Goal: Task Accomplishment & Management: Use online tool/utility

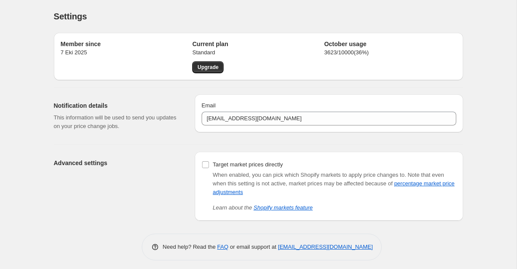
scroll to position [4, 0]
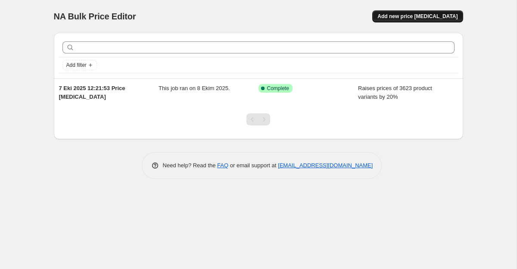
click at [392, 19] on span "Add new price [MEDICAL_DATA]" at bounding box center [417, 16] width 80 height 7
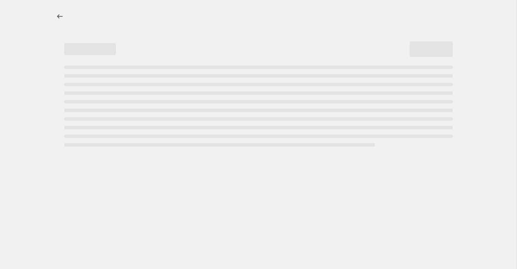
select select "percentage"
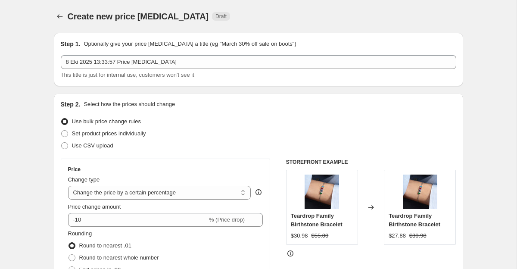
click at [284, 8] on div "Create new price [MEDICAL_DATA]. This page is ready Create new price [MEDICAL_D…" at bounding box center [258, 16] width 409 height 33
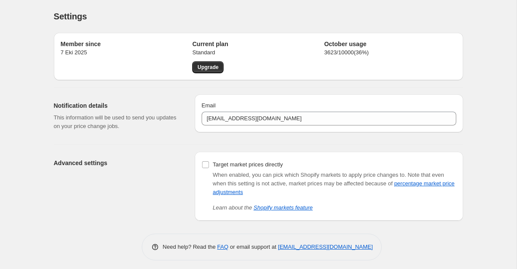
scroll to position [4, 0]
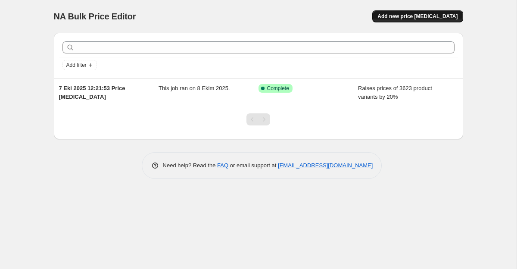
click at [394, 17] on span "Add new price [MEDICAL_DATA]" at bounding box center [417, 16] width 80 height 7
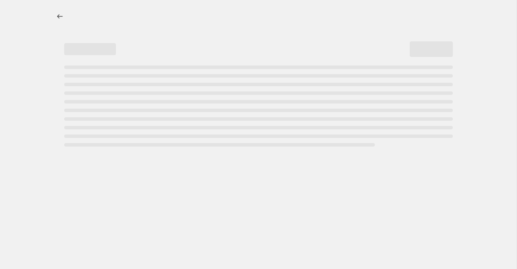
select select "percentage"
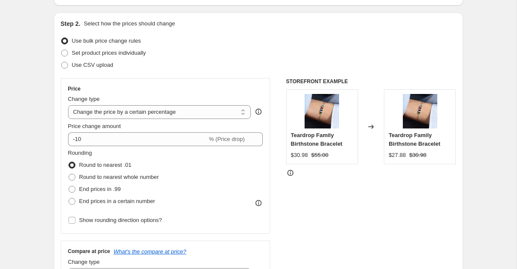
scroll to position [82, 0]
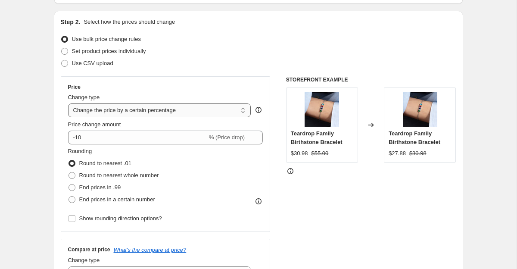
click at [158, 113] on select "Change the price to a certain amount Change the price by a certain amount Chang…" at bounding box center [159, 110] width 183 height 14
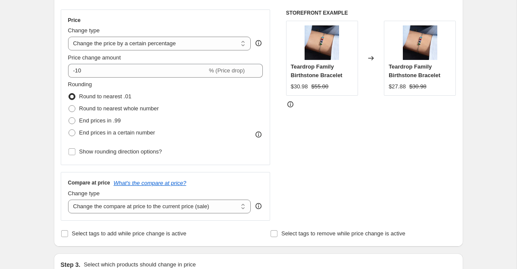
scroll to position [160, 0]
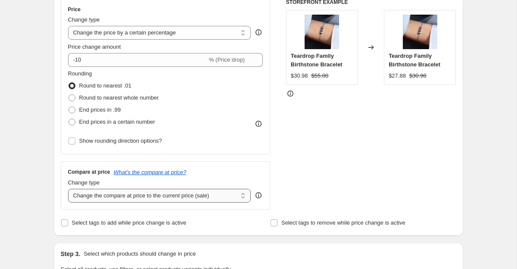
click at [138, 191] on select "Change the compare at price to the current price (sale) Change the compare at p…" at bounding box center [159, 196] width 183 height 14
click at [158, 34] on select "Change the price to a certain amount Change the price by a certain amount Chang…" at bounding box center [159, 33] width 183 height 14
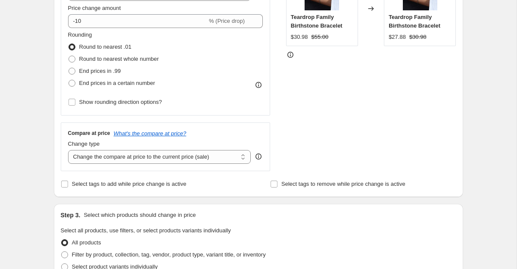
scroll to position [249, 0]
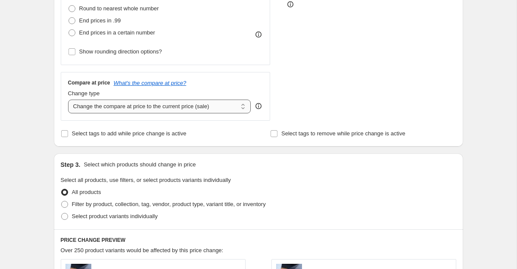
click at [164, 106] on select "Change the compare at price to the current price (sale) Change the compare at p…" at bounding box center [159, 106] width 183 height 14
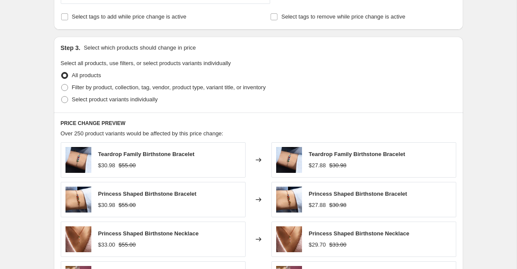
scroll to position [363, 0]
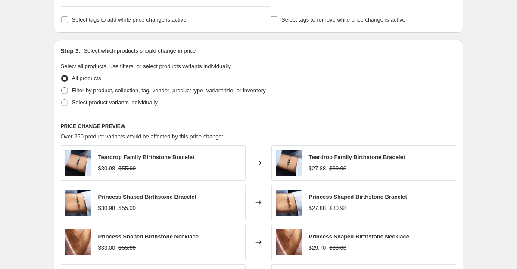
click at [77, 90] on span "Filter by product, collection, tag, vendor, product type, variant title, or inv…" at bounding box center [169, 90] width 194 height 6
click at [62, 87] on input "Filter by product, collection, tag, vendor, product type, variant title, or inv…" at bounding box center [61, 87] width 0 height 0
radio input "true"
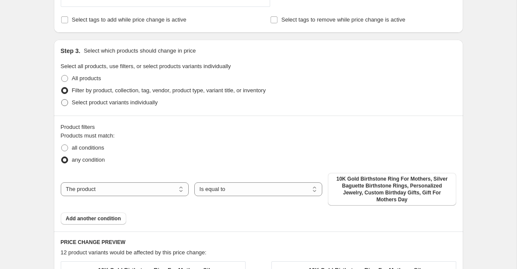
click at [97, 100] on span "Select product variants individually" at bounding box center [115, 102] width 86 height 6
click at [62, 99] on input "Select product variants individually" at bounding box center [61, 99] width 0 height 0
radio input "true"
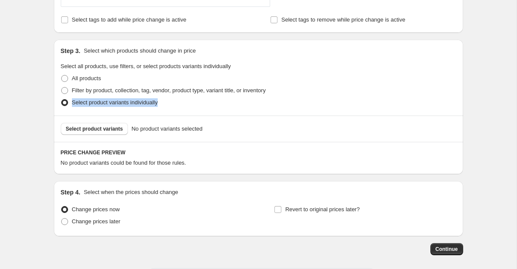
drag, startPoint x: 70, startPoint y: 104, endPoint x: 170, endPoint y: 105, distance: 100.3
click at [170, 105] on div "Select product variants individually" at bounding box center [258, 102] width 395 height 12
copy span "Select product variants individually"
click at [78, 77] on span "All products" at bounding box center [86, 78] width 29 height 6
click at [62, 75] on input "All products" at bounding box center [61, 75] width 0 height 0
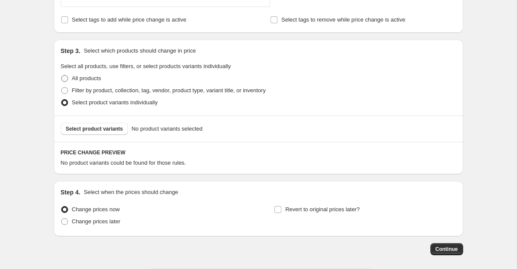
radio input "true"
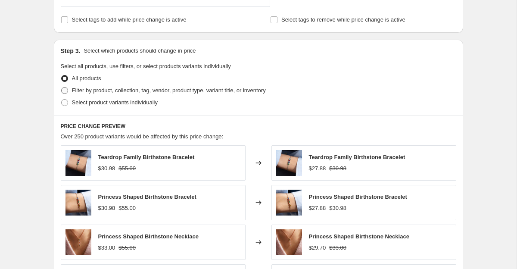
click at [79, 90] on span "Filter by product, collection, tag, vendor, product type, variant title, or inv…" at bounding box center [169, 90] width 194 height 6
click at [62, 87] on input "Filter by product, collection, tag, vendor, product type, variant title, or inv…" at bounding box center [61, 87] width 0 height 0
radio input "true"
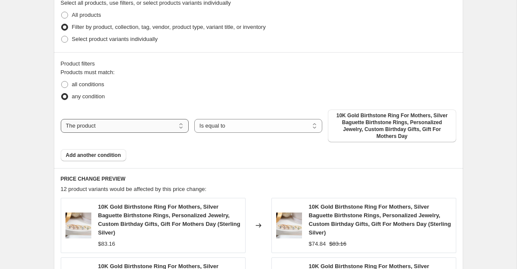
scroll to position [427, 0]
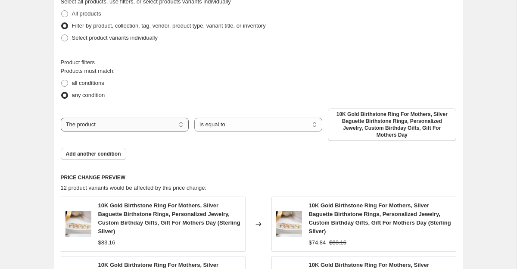
click at [82, 126] on select "The product The product's collection The product's tag The product's vendor The…" at bounding box center [125, 125] width 128 height 14
click at [230, 127] on select "Is equal to Is not equal to" at bounding box center [258, 125] width 128 height 14
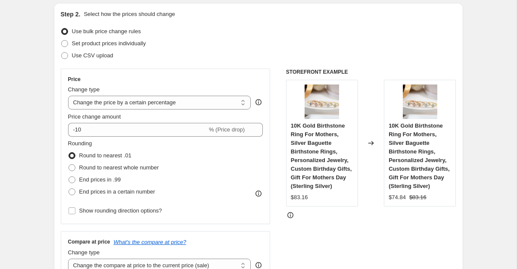
scroll to position [0, 0]
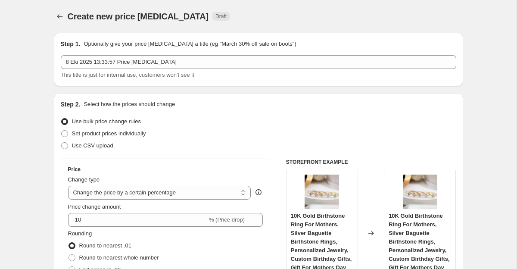
click at [152, 44] on p "Optionally give your price [MEDICAL_DATA] a title (eg "March 30% off sale on bo…" at bounding box center [190, 44] width 212 height 9
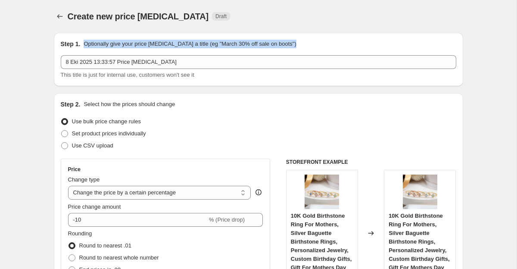
click at [152, 44] on p "Optionally give your price [MEDICAL_DATA] a title (eg "March 30% off sale on bo…" at bounding box center [190, 44] width 212 height 9
click at [59, 15] on icon "Price change jobs" at bounding box center [60, 16] width 9 height 9
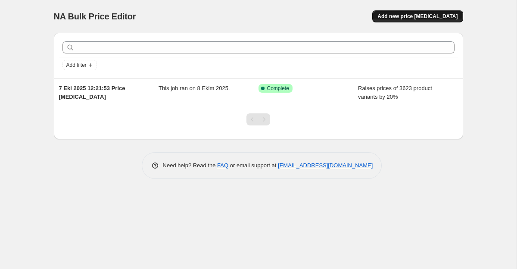
click at [439, 18] on span "Add new price [MEDICAL_DATA]" at bounding box center [417, 16] width 80 height 7
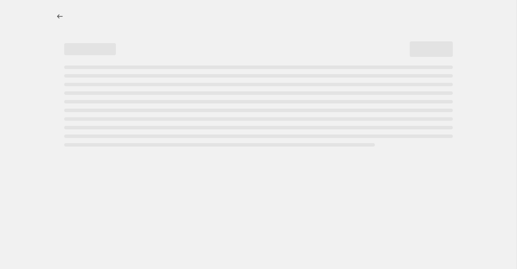
select select "percentage"
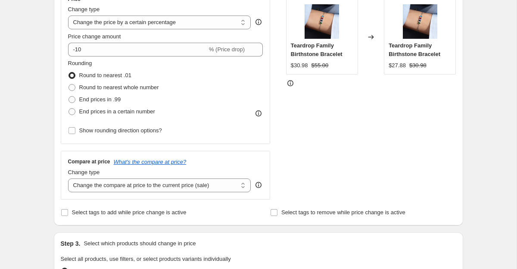
scroll to position [170, 0]
click at [180, 183] on select "Change the compare at price to the current price (sale) Change the compare at p…" at bounding box center [159, 186] width 183 height 14
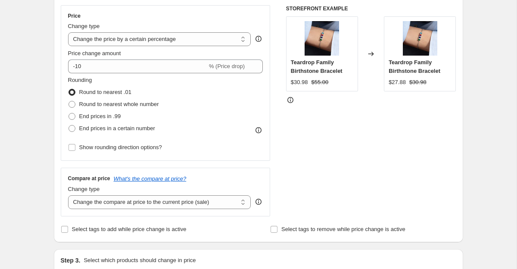
scroll to position [198, 0]
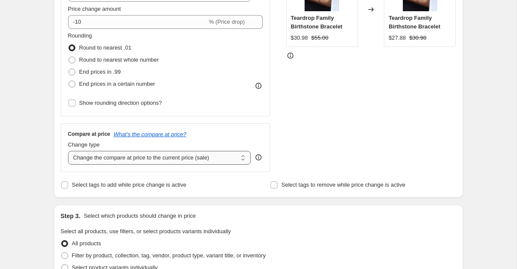
click at [157, 158] on select "Change the compare at price to the current price (sale) Change the compare at p…" at bounding box center [159, 158] width 183 height 14
click at [68, 151] on select "Change the compare at price to the current price (sale) Change the compare at p…" at bounding box center [159, 158] width 183 height 14
click at [155, 158] on select "Change the compare at price to the current price (sale) Change the compare at p…" at bounding box center [159, 158] width 183 height 14
select select "to"
click at [68, 151] on select "Change the compare at price to the current price (sale) Change the compare at p…" at bounding box center [159, 158] width 183 height 14
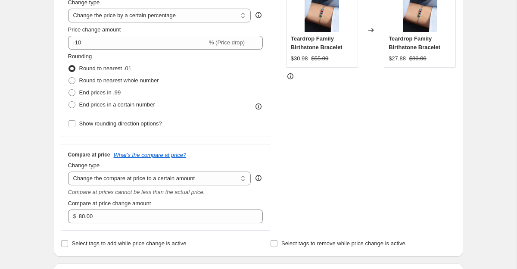
scroll to position [176, 0]
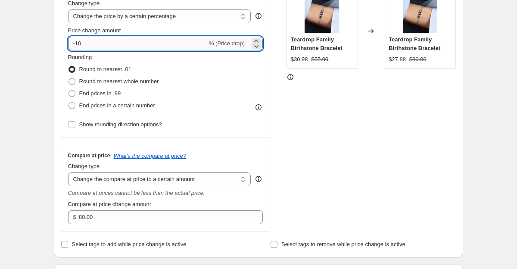
click at [167, 47] on input "-10" at bounding box center [137, 44] width 139 height 14
click at [155, 16] on select "Change the price to a certain amount Change the price by a certain amount Chang…" at bounding box center [159, 16] width 183 height 14
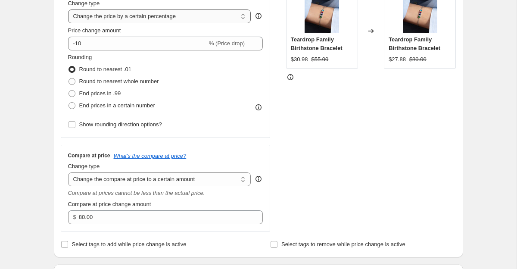
select select "to"
click at [68, 9] on select "Change the price to a certain amount Change the price by a certain amount Chang…" at bounding box center [159, 16] width 183 height 14
type input "80.00"
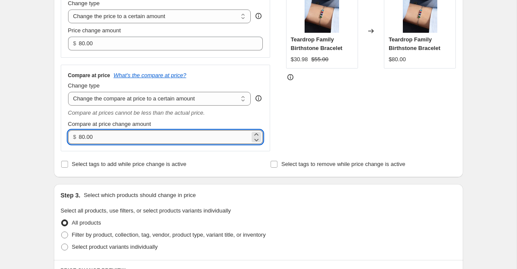
click at [123, 134] on input "80.00" at bounding box center [164, 137] width 171 height 14
click at [85, 138] on input "80.00" at bounding box center [164, 137] width 171 height 14
type input "800.00"
click at [260, 122] on div "Compare at price change amount" at bounding box center [165, 124] width 195 height 9
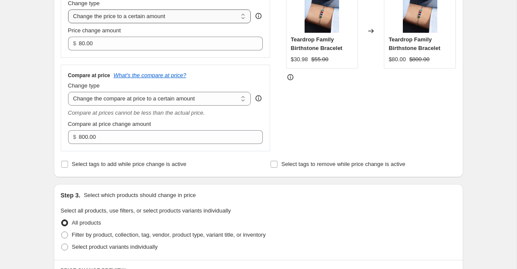
click at [134, 13] on select "Change the price to a certain amount Change the price by a certain amount Chang…" at bounding box center [159, 16] width 183 height 14
click at [124, 104] on select "Change the compare at price to the current price (sale) Change the compare at p…" at bounding box center [159, 99] width 183 height 14
select select "by"
click at [68, 92] on select "Change the compare at price to the current price (sale) Change the compare at p…" at bounding box center [159, 99] width 183 height 14
type input "-10.00"
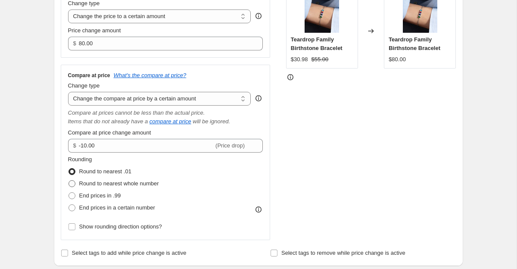
click at [109, 182] on span "Round to nearest whole number" at bounding box center [119, 183] width 80 height 6
click at [69, 180] on input "Round to nearest whole number" at bounding box center [68, 180] width 0 height 0
radio input "true"
click at [101, 195] on span "End prices in .99" at bounding box center [100, 195] width 42 height 6
click at [69, 192] on input "End prices in .99" at bounding box center [68, 192] width 0 height 0
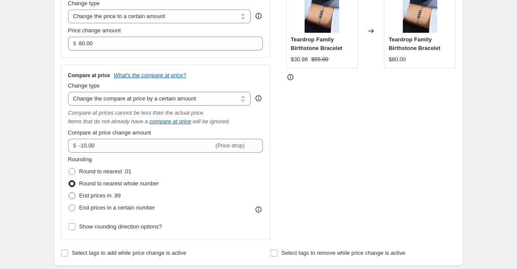
radio input "true"
click at [101, 212] on label "End prices in a certain number" at bounding box center [111, 207] width 87 height 12
click at [69, 205] on input "End prices in a certain number" at bounding box center [68, 204] width 0 height 0
radio input "true"
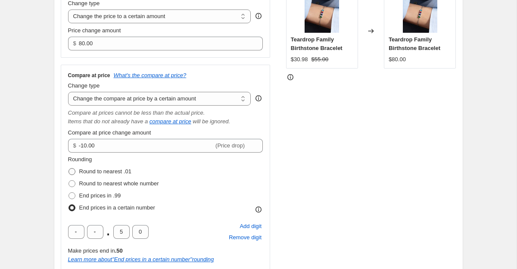
click at [103, 174] on span "Round to nearest .01" at bounding box center [105, 171] width 52 height 6
click at [69, 168] on input "Round to nearest .01" at bounding box center [68, 168] width 0 height 0
radio input "true"
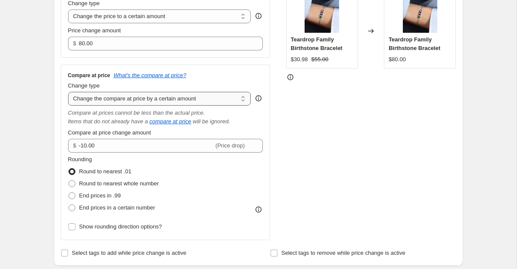
click at [113, 100] on select "Change the compare at price to the current price (sale) Change the compare at p…" at bounding box center [159, 99] width 183 height 14
select select "percentage"
click at [68, 92] on select "Change the compare at price to the current price (sale) Change the compare at p…" at bounding box center [159, 99] width 183 height 14
type input "-15"
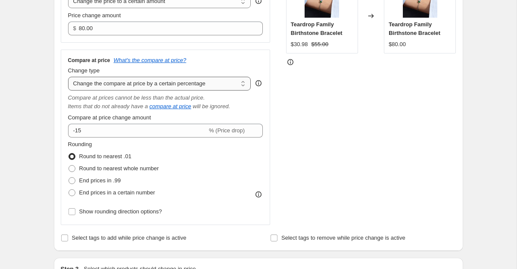
scroll to position [193, 0]
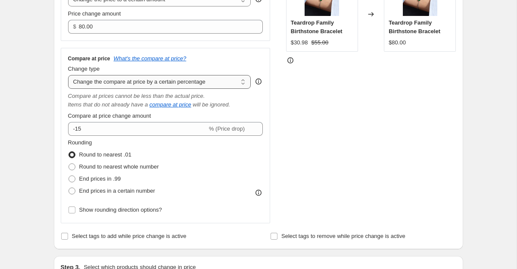
click at [128, 85] on select "Change the compare at price to the current price (sale) Change the compare at p…" at bounding box center [159, 82] width 183 height 14
click at [172, 85] on select "Change the compare at price to the current price (sale) Change the compare at p…" at bounding box center [159, 82] width 183 height 14
select select "bp"
click at [68, 75] on select "Change the compare at price to the current price (sale) Change the compare at p…" at bounding box center [159, 82] width 183 height 14
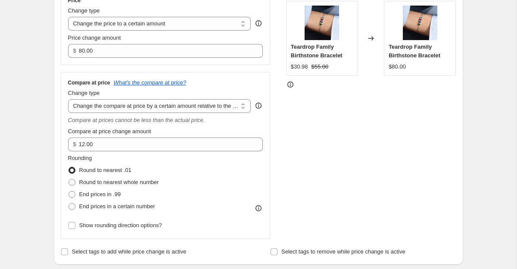
scroll to position [161, 0]
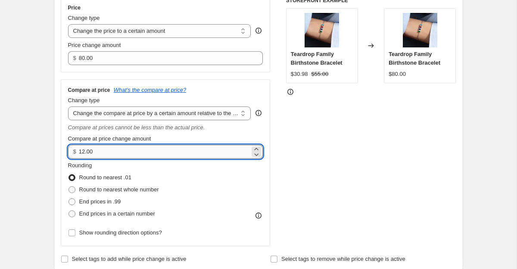
click at [87, 148] on input "12.00" at bounding box center [164, 152] width 171 height 14
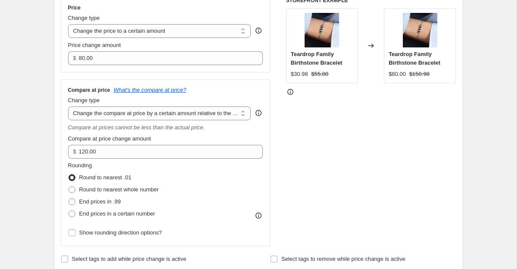
click at [204, 167] on div "Rounding Round to nearest .01 Round to nearest whole number End prices in .99 E…" at bounding box center [165, 190] width 195 height 59
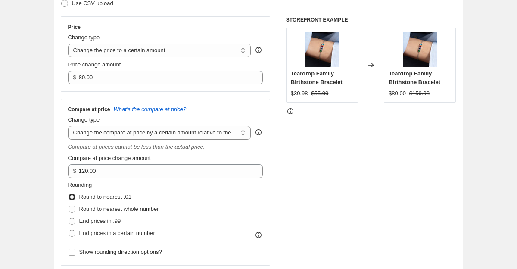
scroll to position [146, 0]
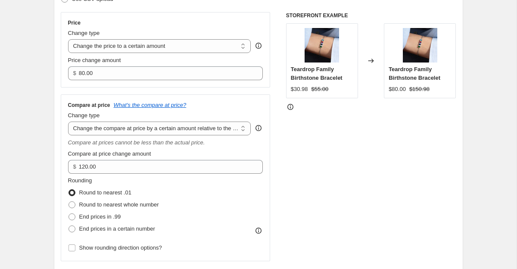
click at [161, 145] on icon "Compare at prices cannot be less than the actual price." at bounding box center [136, 142] width 137 height 6
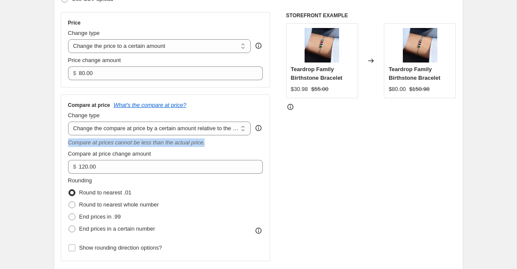
click at [161, 145] on icon "Compare at prices cannot be less than the actual price." at bounding box center [136, 142] width 137 height 6
copy icon "Compare at prices cannot be less than the actual price."
click at [175, 147] on div "Compare at price What's the compare at price? Change type Change the compare at…" at bounding box center [165, 178] width 195 height 152
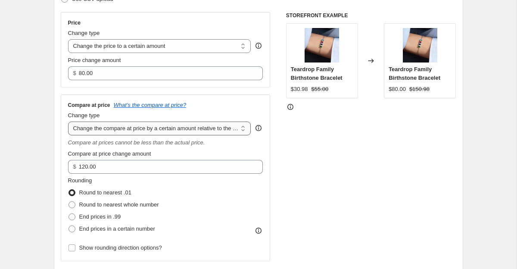
click at [184, 127] on select "Change the compare at price to the current price (sale) Change the compare at p…" at bounding box center [159, 128] width 183 height 14
click at [68, 121] on select "Change the compare at price to the current price (sale) Change the compare at p…" at bounding box center [159, 128] width 183 height 14
click at [71, 127] on select "Change the compare at price to the current price (sale) Change the compare at p…" at bounding box center [159, 128] width 183 height 14
click at [68, 121] on select "Change the compare at price to the current price (sale) Change the compare at p…" at bounding box center [159, 128] width 183 height 14
click at [257, 128] on icon at bounding box center [258, 128] width 9 height 9
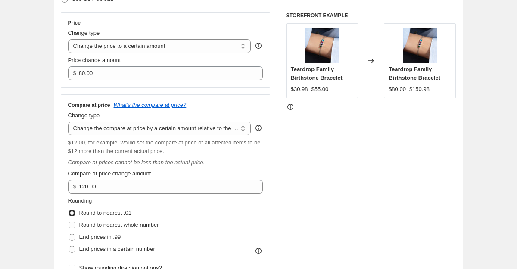
click at [131, 143] on span "$12.00, for example, would set the compare at price of all affected items to be…" at bounding box center [164, 146] width 192 height 15
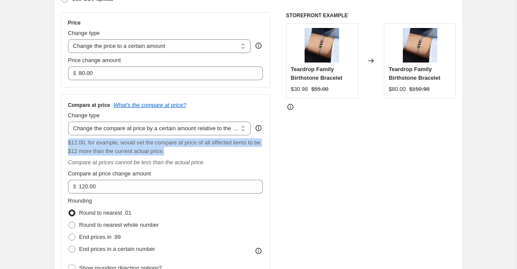
click at [131, 143] on span "$12.00, for example, would set the compare at price of all affected items to be…" at bounding box center [164, 146] width 192 height 15
copy span "$12.00, for example, would set the compare at price of all affected items to be…"
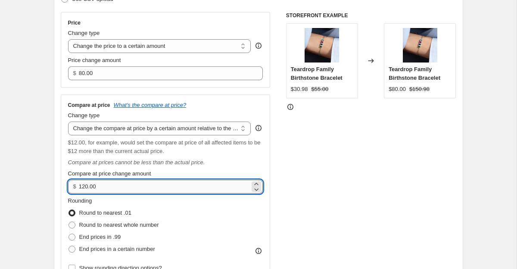
click at [87, 188] on input "120.00" at bounding box center [164, 187] width 171 height 14
type input "12.00"
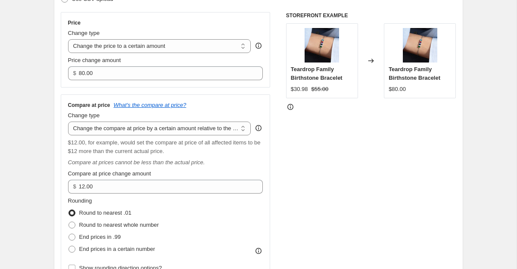
click at [269, 166] on div "Compare at price What's the compare at price? Change type Change the compare at…" at bounding box center [166, 187] width 210 height 187
click at [251, 168] on div "Compare at price What's the compare at price? Change type Change the compare at…" at bounding box center [165, 188] width 195 height 172
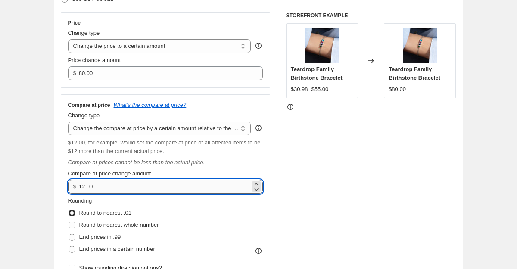
click at [84, 186] on input "12.00" at bounding box center [164, 187] width 171 height 14
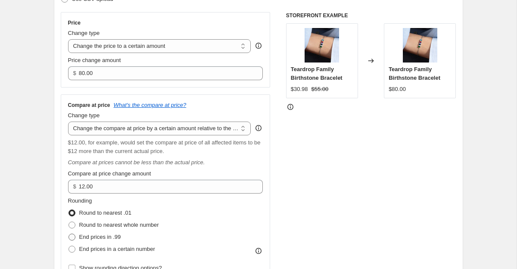
click at [106, 236] on span "End prices in .99" at bounding box center [100, 236] width 42 height 6
click at [69, 234] on input "End prices in .99" at bounding box center [68, 233] width 0 height 0
radio input "true"
click at [98, 227] on span "Round to nearest whole number" at bounding box center [119, 224] width 80 height 6
click at [69, 222] on input "Round to nearest whole number" at bounding box center [68, 221] width 0 height 0
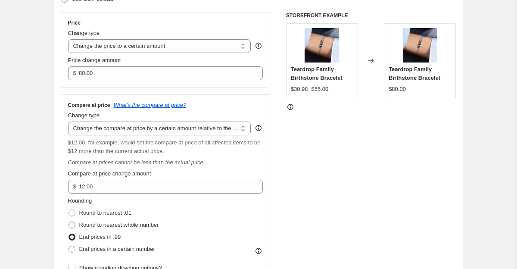
radio input "true"
click at [97, 245] on span "End prices in a certain number" at bounding box center [117, 249] width 76 height 9
click at [69, 245] on input "End prices in a certain number" at bounding box center [68, 245] width 0 height 0
radio input "true"
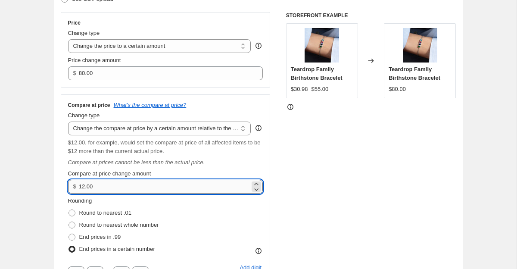
click at [85, 189] on input "12.00" at bounding box center [164, 187] width 171 height 14
type input "85.00"
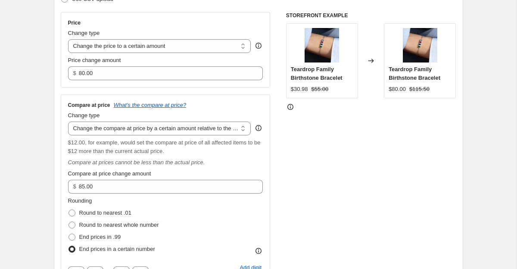
click at [208, 171] on div "Compare at price change amount" at bounding box center [165, 173] width 195 height 9
click at [130, 127] on select "Change the compare at price to the current price (sale) Change the compare at p…" at bounding box center [159, 128] width 183 height 14
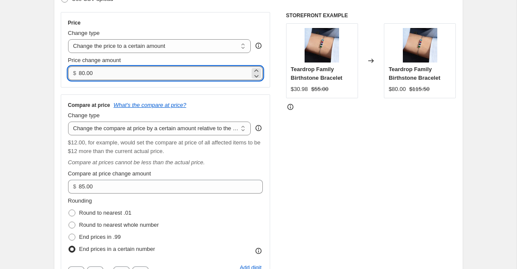
click at [81, 72] on input "80.00" at bounding box center [164, 73] width 171 height 14
type input "10.00"
click at [208, 99] on div "Compare at price What's the compare at price? Change type Change the compare at…" at bounding box center [166, 212] width 210 height 237
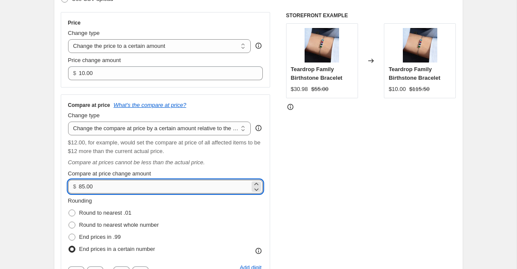
click at [85, 187] on input "85.00" at bounding box center [164, 187] width 171 height 14
click at [261, 168] on div "Compare at price What's the compare at price? Change type Change the compare at…" at bounding box center [165, 213] width 195 height 222
click at [82, 189] on input "80.00" at bounding box center [164, 187] width 171 height 14
click at [216, 167] on div "Compare at price What's the compare at price? Change type Change the compare at…" at bounding box center [165, 213] width 195 height 222
click at [82, 184] on input "10.00" at bounding box center [164, 187] width 171 height 14
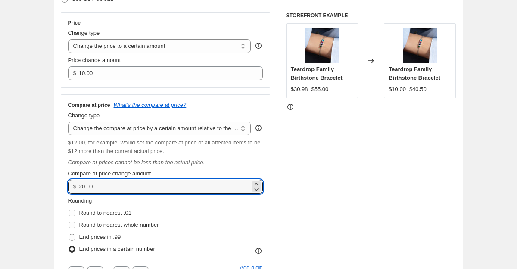
type input "20.00"
click at [242, 174] on div "Compare at price change amount" at bounding box center [165, 173] width 195 height 9
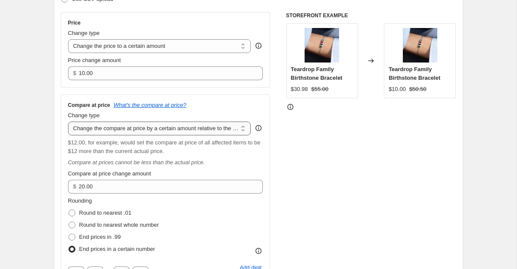
click at [134, 128] on select "Change the compare at price to the current price (sale) Change the compare at p…" at bounding box center [159, 128] width 183 height 14
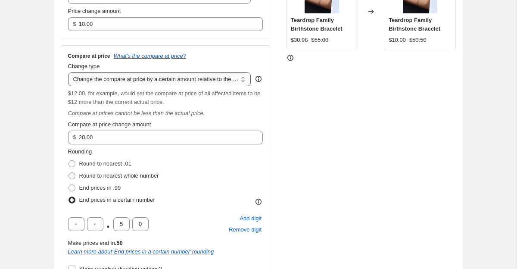
scroll to position [196, 0]
click at [223, 115] on div "Compare at prices cannot be less than the actual price." at bounding box center [165, 112] width 195 height 9
click at [220, 81] on select "Change the compare at price to the current price (sale) Change the compare at p…" at bounding box center [159, 79] width 183 height 14
click at [68, 72] on select "Change the compare at price to the current price (sale) Change the compare at p…" at bounding box center [159, 79] width 183 height 14
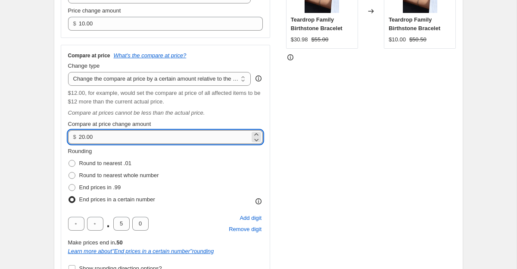
click at [84, 136] on input "20.00" at bounding box center [164, 137] width 171 height 14
click at [99, 158] on label "Round to nearest .01" at bounding box center [99, 163] width 63 height 12
click at [69, 160] on input "Round to nearest .01" at bounding box center [68, 160] width 0 height 0
radio input "true"
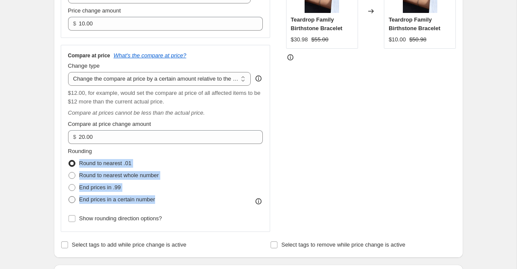
drag, startPoint x: 78, startPoint y: 161, endPoint x: 158, endPoint y: 204, distance: 90.7
click at [158, 205] on ul "Round to nearest .01 Round to nearest whole number End prices in .99 End prices…" at bounding box center [113, 181] width 91 height 48
copy ul "Round to nearest .01 Round to nearest whole number End prices in .99 End prices…"
click at [177, 180] on div "Rounding Round to nearest .01 Round to nearest whole number End prices in .99 E…" at bounding box center [165, 176] width 195 height 59
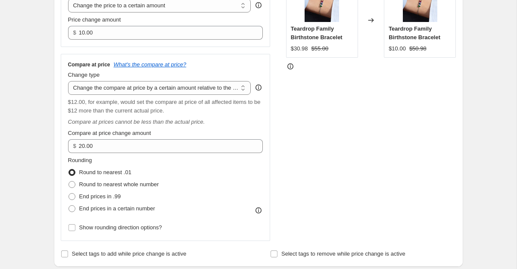
scroll to position [183, 0]
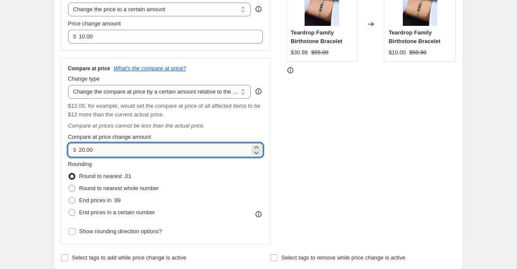
click at [105, 152] on input "20.00" at bounding box center [164, 150] width 171 height 14
click at [132, 89] on select "Change the compare at price to the current price (sale) Change the compare at p…" at bounding box center [159, 92] width 183 height 14
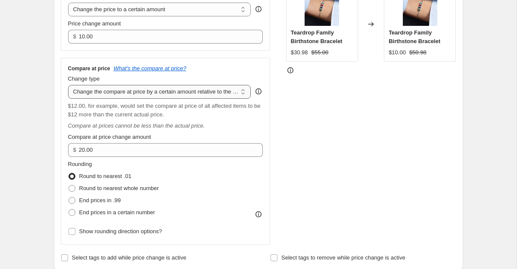
select select "percentage"
click at [68, 85] on select "Change the compare at price to the current price (sale) Change the compare at p…" at bounding box center [159, 92] width 183 height 14
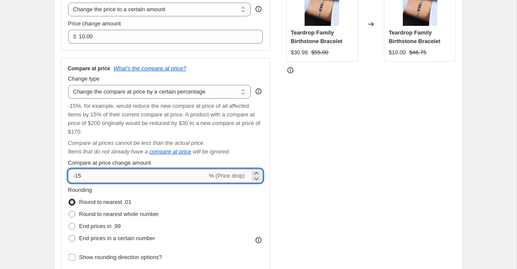
click at [96, 177] on input "-15" at bounding box center [137, 176] width 139 height 14
click at [77, 177] on input "-15" at bounding box center [137, 176] width 139 height 14
click at [81, 177] on input "-15" at bounding box center [137, 176] width 139 height 14
type input "-1"
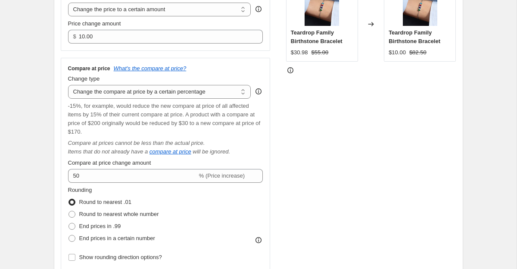
click at [162, 162] on div "Compare at price change amount" at bounding box center [165, 162] width 195 height 9
click at [98, 105] on span "-15%, for example, would reduce the new compare at price of all affected items …" at bounding box center [164, 118] width 192 height 32
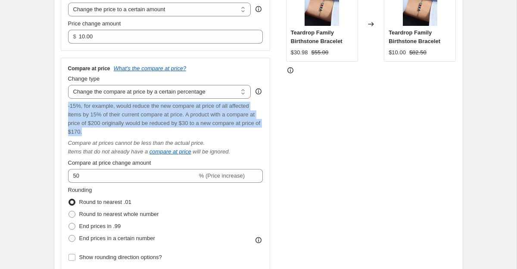
copy span "-15%, for example, would reduce the new compare at price of all affected items …"
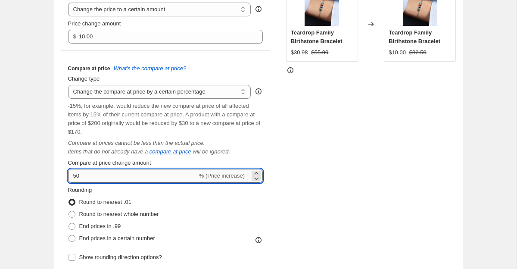
click at [81, 176] on input "50" at bounding box center [132, 176] width 129 height 14
click at [73, 177] on input "50" at bounding box center [132, 176] width 129 height 14
type input "-50"
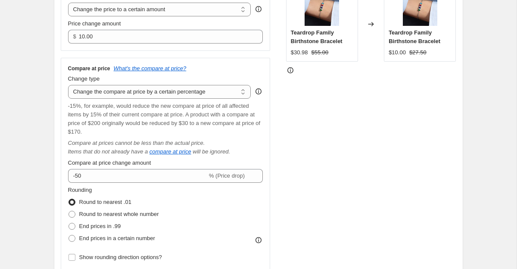
click at [165, 161] on div "Compare at price change amount" at bounding box center [165, 162] width 195 height 9
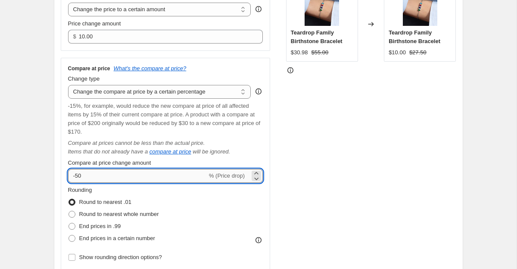
click at [100, 180] on input "-50" at bounding box center [137, 176] width 139 height 14
click at [158, 180] on input "-50" at bounding box center [137, 176] width 139 height 14
click at [207, 93] on select "Change the compare at price to the current price (sale) Change the compare at p…" at bounding box center [159, 92] width 183 height 14
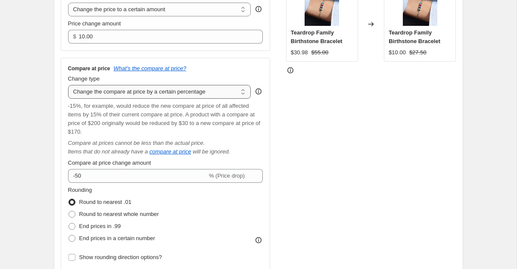
select select "by"
click at [68, 85] on select "Change the compare at price to the current price (sale) Change the compare at p…" at bounding box center [159, 92] width 183 height 14
type input "-10.00"
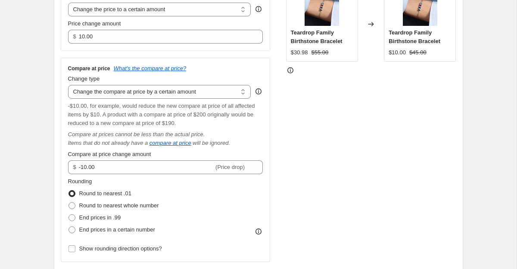
click at [123, 118] on div "-$10.00, for example, would reduce the new compare at price of all affected ite…" at bounding box center [165, 115] width 195 height 26
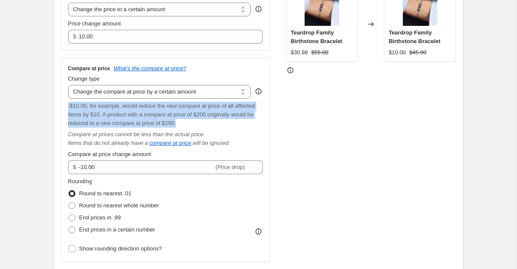
copy span "-$10.00, for example, would reduce the new compare at price of all affected ite…"
click at [161, 92] on select "Change the compare at price to the current price (sale) Change the compare at p…" at bounding box center [159, 92] width 183 height 14
click at [93, 95] on select "Change the compare at price to the current price (sale) Change the compare at p…" at bounding box center [159, 92] width 183 height 14
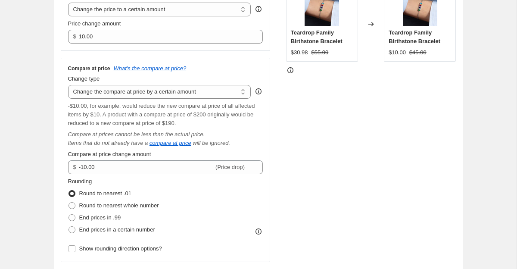
click at [217, 79] on div "Change type" at bounding box center [159, 78] width 183 height 9
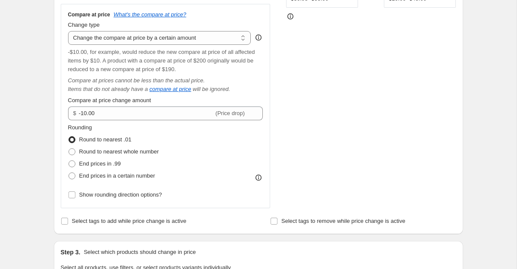
scroll to position [247, 0]
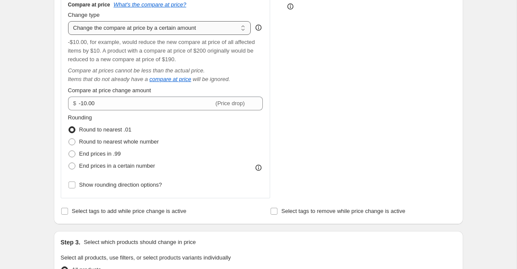
click at [172, 28] on select "Change the compare at price to the current price (sale) Change the compare at p…" at bounding box center [159, 28] width 183 height 14
click at [180, 31] on select "Change the compare at price to the current price (sale) Change the compare at p…" at bounding box center [159, 28] width 183 height 14
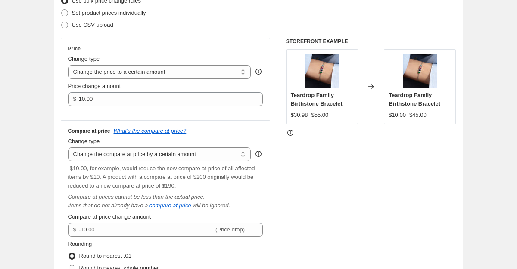
scroll to position [121, 0]
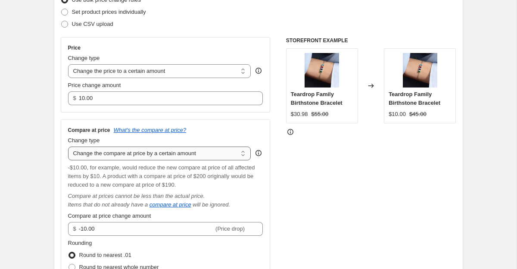
click at [213, 152] on select "Change the compare at price to the current price (sale) Change the compare at p…" at bounding box center [159, 153] width 183 height 14
click at [212, 158] on select "Change the compare at price to the current price (sale) Change the compare at p…" at bounding box center [159, 153] width 183 height 14
click at [198, 174] on span "-$10.00, for example, would reduce the new compare at price of all affected ite…" at bounding box center [161, 176] width 187 height 24
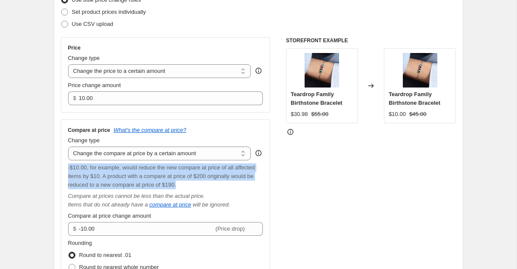
click at [198, 174] on span "-$10.00, for example, would reduce the new compare at price of all affected ite…" at bounding box center [161, 176] width 187 height 24
copy span "-$10.00, for example, would reduce the new compare at price of all affected ite…"
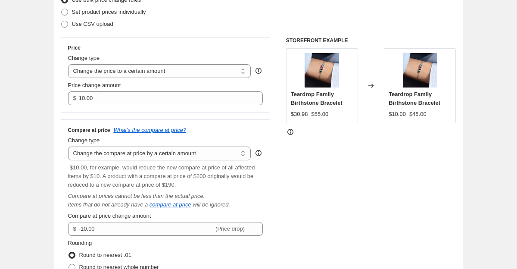
click at [282, 179] on div "Price Change type Change the price to a certain amount Change the price by a ce…" at bounding box center [258, 180] width 395 height 286
click at [326, 117] on strike "$55.00" at bounding box center [319, 114] width 17 height 9
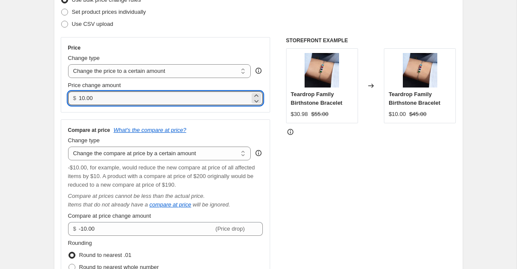
drag, startPoint x: 81, startPoint y: 100, endPoint x: 71, endPoint y: 100, distance: 9.9
click at [71, 100] on div "$ 10.00" at bounding box center [165, 98] width 195 height 14
type input "40.00"
click at [329, 167] on div "STOREFRONT EXAMPLE Teardrop Family Birthstone Bracelet $30.98 $55.00 Changed to…" at bounding box center [371, 180] width 170 height 286
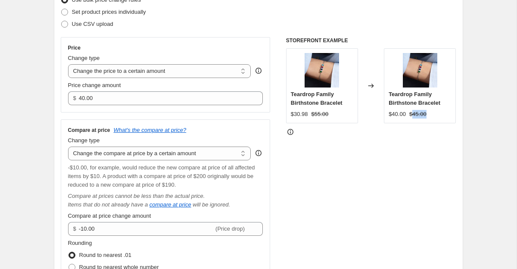
drag, startPoint x: 415, startPoint y: 115, endPoint x: 434, endPoint y: 115, distance: 19.8
click at [434, 115] on div "$40.00 $45.00" at bounding box center [419, 114] width 62 height 9
click at [136, 158] on select "Change the compare at price to the current price (sale) Change the compare at p…" at bounding box center [159, 153] width 183 height 14
click at [68, 146] on select "Change the compare at price to the current price (sale) Change the compare at p…" at bounding box center [159, 153] width 183 height 14
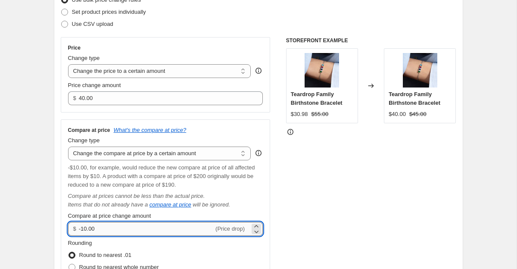
click at [110, 228] on input "-10.00" at bounding box center [146, 229] width 135 height 14
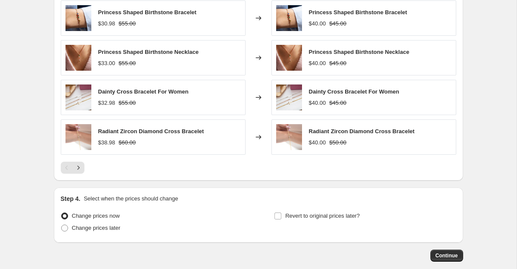
scroll to position [667, 0]
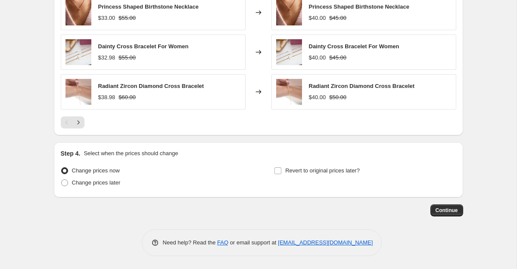
click at [300, 164] on div "Step 4. Select when the prices should change Change prices now Change prices la…" at bounding box center [258, 169] width 395 height 41
click at [298, 168] on span "Revert to original prices later?" at bounding box center [322, 170] width 74 height 6
click at [281, 168] on input "Revert to original prices later?" at bounding box center [277, 170] width 7 height 7
checkbox input "true"
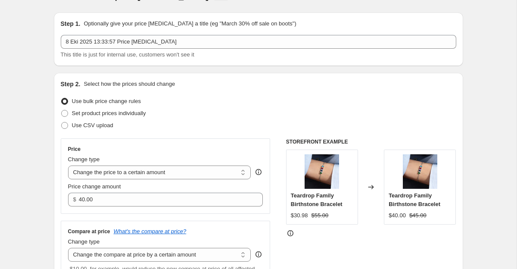
scroll to position [0, 0]
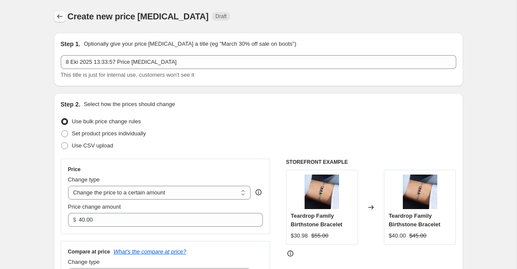
click at [57, 15] on icon "Price change jobs" at bounding box center [60, 16] width 9 height 9
